Goal: Navigation & Orientation: Find specific page/section

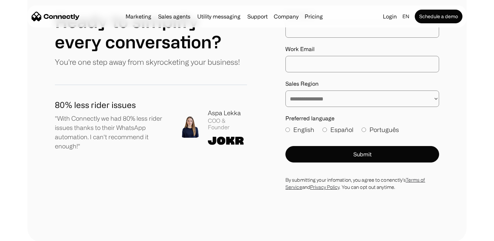
scroll to position [3616, 0]
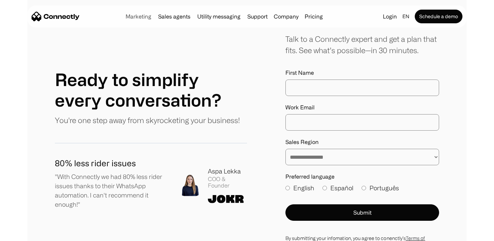
click at [144, 16] on link "Marketing" at bounding box center [138, 16] width 31 height 5
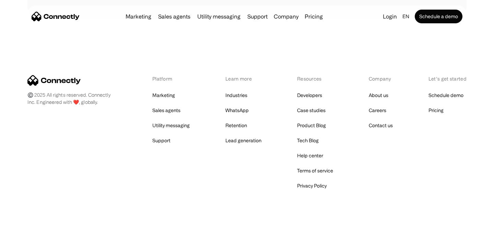
scroll to position [2509, 0]
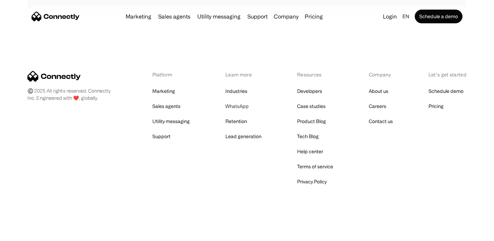
click at [233, 105] on link "WhatsApp" at bounding box center [236, 107] width 23 height 10
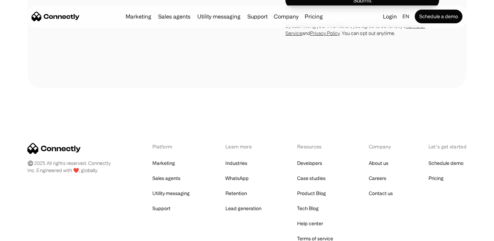
scroll to position [2306, 0]
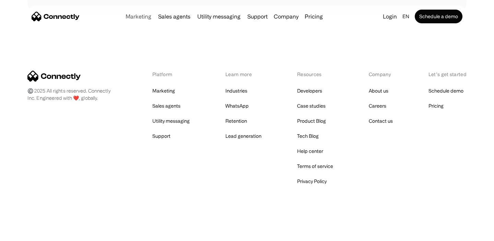
click at [138, 18] on link "Marketing" at bounding box center [138, 16] width 31 height 5
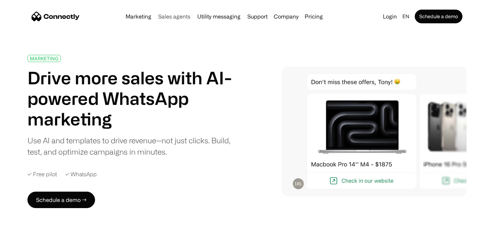
click at [168, 17] on link "Sales agents" at bounding box center [174, 16] width 38 height 5
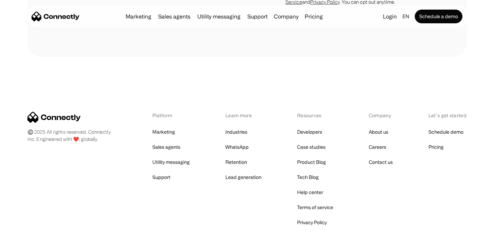
scroll to position [1979, 0]
